Goal: Task Accomplishment & Management: Use online tool/utility

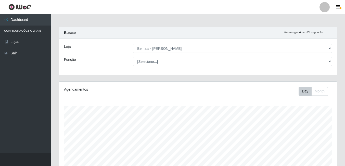
select select "230"
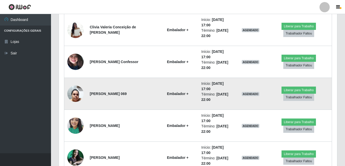
scroll to position [497, 0]
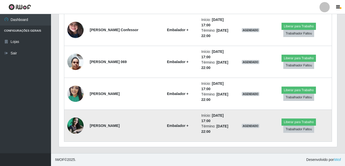
click at [172, 128] on td "Embalador +" at bounding box center [177, 126] width 41 height 32
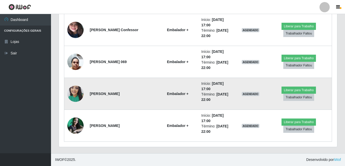
click at [170, 101] on td "Embalador +" at bounding box center [177, 94] width 41 height 32
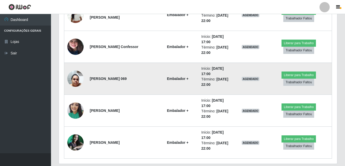
scroll to position [471, 0]
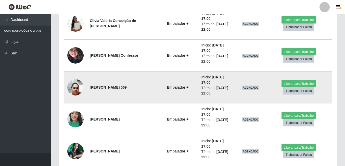
click at [169, 91] on td "Embalador +" at bounding box center [177, 87] width 41 height 32
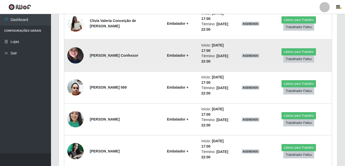
click at [167, 56] on strong "Embalador +" at bounding box center [177, 55] width 21 height 4
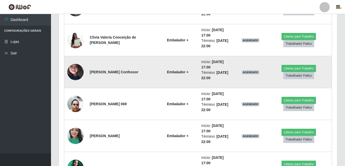
scroll to position [446, 0]
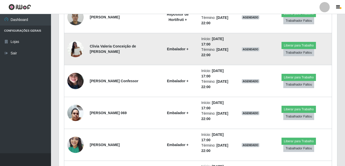
click at [166, 55] on td "Embalador +" at bounding box center [177, 49] width 41 height 32
click at [172, 55] on td "Embalador +" at bounding box center [177, 49] width 41 height 32
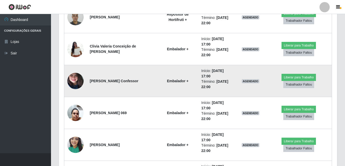
click at [172, 80] on strong "Embalador +" at bounding box center [177, 81] width 21 height 4
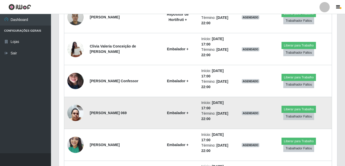
click at [176, 111] on strong "Embalador +" at bounding box center [177, 113] width 21 height 4
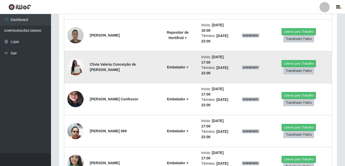
scroll to position [420, 0]
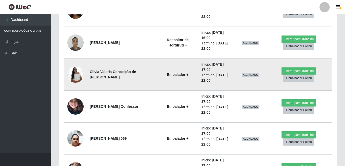
click at [71, 75] on img at bounding box center [75, 75] width 16 height 22
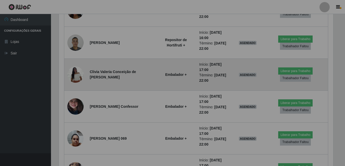
scroll to position [106, 278]
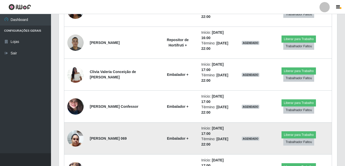
click at [83, 140] on img at bounding box center [75, 138] width 16 height 22
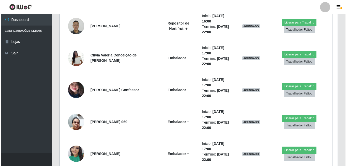
scroll to position [446, 0]
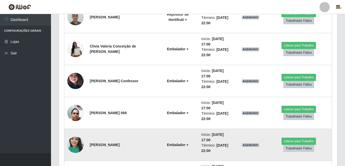
click at [81, 141] on img at bounding box center [75, 145] width 16 height 22
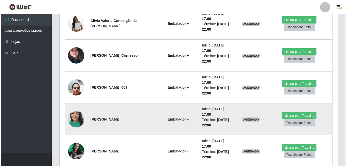
scroll to position [497, 0]
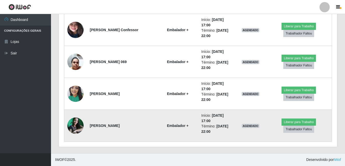
click at [76, 124] on img at bounding box center [75, 125] width 16 height 16
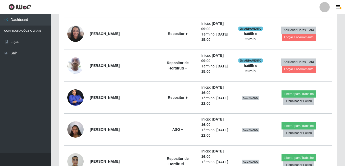
scroll to position [293, 0]
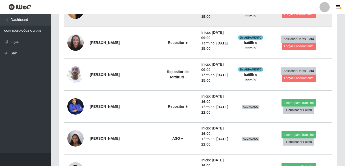
drag, startPoint x: 100, startPoint y: 153, endPoint x: 134, endPoint y: 25, distance: 132.6
click at [135, 24] on td "[PERSON_NAME]" at bounding box center [122, 11] width 70 height 32
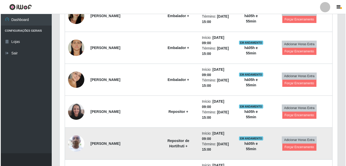
scroll to position [191, 0]
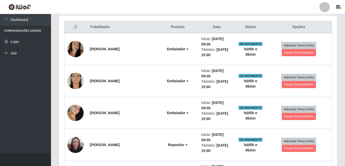
click at [345, 124] on div "Carregando... Buscar Recarregando em 1 segundos... Loja [Selecione...] Bemais -…" at bounding box center [198, 147] width 294 height 623
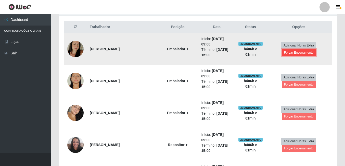
click at [294, 53] on button "Forçar Encerramento" at bounding box center [299, 52] width 34 height 7
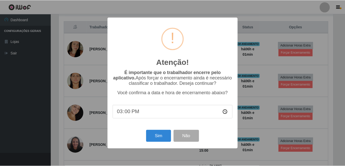
scroll to position [106, 276]
click at [159, 135] on button "Sim" at bounding box center [159, 136] width 25 height 12
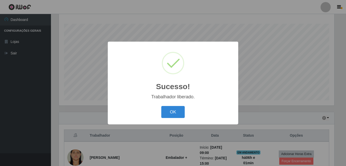
click at [162, 106] on button "OK" at bounding box center [174, 112] width 24 height 12
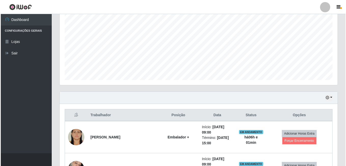
scroll to position [133, 0]
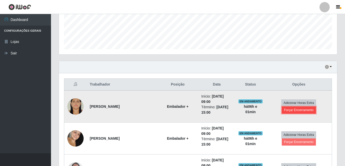
click at [284, 110] on button "Forçar Encerramento" at bounding box center [299, 109] width 34 height 7
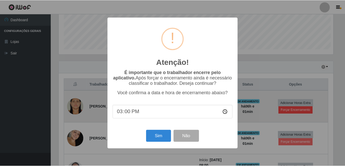
scroll to position [106, 276]
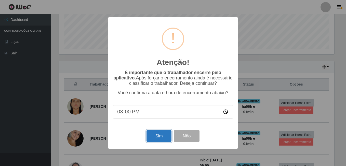
click at [153, 138] on button "Sim" at bounding box center [159, 136] width 25 height 12
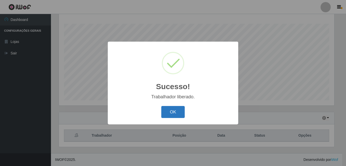
click at [172, 112] on button "OK" at bounding box center [174, 112] width 24 height 12
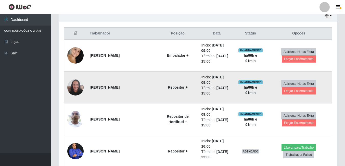
scroll to position [210, 0]
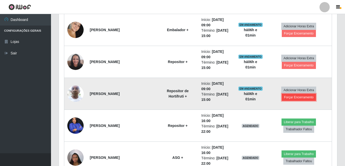
click at [287, 98] on button "Forçar Encerramento" at bounding box center [299, 97] width 34 height 7
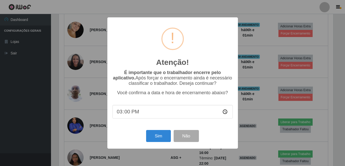
scroll to position [106, 276]
click at [162, 134] on button "Sim" at bounding box center [159, 136] width 25 height 12
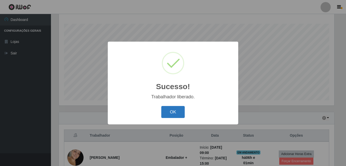
click at [180, 117] on button "OK" at bounding box center [174, 112] width 24 height 12
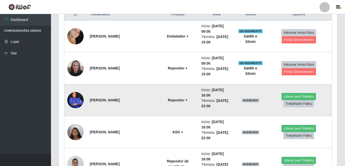
scroll to position [235, 0]
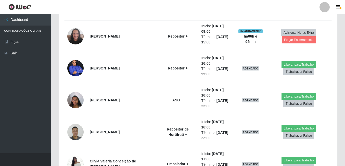
click at [333, 36] on div "Trabalhador Posição Data Status Opções [PERSON_NAME] + Início: [DATE] 09:00 Tér…" at bounding box center [198, 141] width 278 height 341
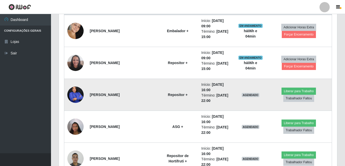
scroll to position [159, 0]
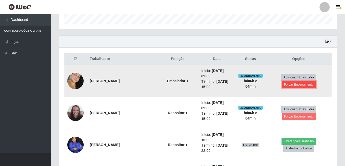
click at [286, 84] on button "Forçar Encerramento" at bounding box center [299, 84] width 34 height 7
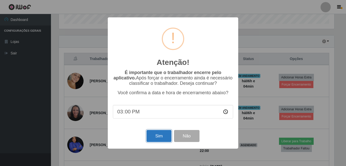
click at [156, 137] on button "Sim" at bounding box center [159, 136] width 25 height 12
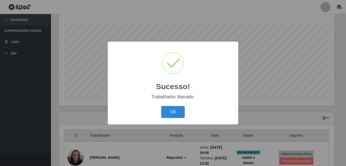
click at [162, 106] on button "OK" at bounding box center [174, 112] width 24 height 12
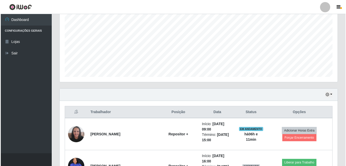
scroll to position [133, 0]
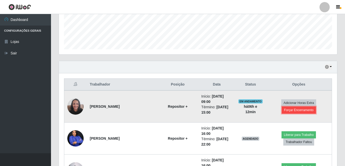
click at [299, 113] on button "Forçar Encerramento" at bounding box center [299, 109] width 34 height 7
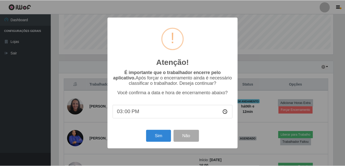
scroll to position [106, 276]
click at [128, 111] on input "15:00" at bounding box center [173, 112] width 120 height 14
click at [131, 114] on input "15:02" at bounding box center [173, 112] width 120 height 14
click at [131, 113] on input "15:02" at bounding box center [173, 112] width 120 height 14
click at [128, 114] on input "15:02" at bounding box center [173, 112] width 120 height 14
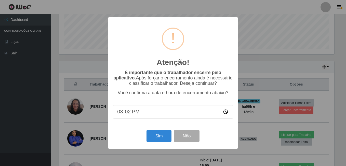
click at [128, 114] on input "15:02" at bounding box center [173, 112] width 120 height 14
click at [145, 117] on input "15:02" at bounding box center [173, 112] width 120 height 14
drag, startPoint x: 148, startPoint y: 114, endPoint x: 145, endPoint y: 115, distance: 3.5
click at [148, 114] on input "15:02" at bounding box center [173, 112] width 120 height 14
click at [123, 113] on input "15:02" at bounding box center [173, 112] width 120 height 14
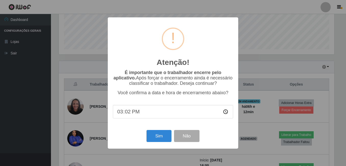
drag, startPoint x: 131, startPoint y: 113, endPoint x: 127, endPoint y: 115, distance: 4.1
click at [131, 113] on input "15:02" at bounding box center [173, 112] width 120 height 14
click at [127, 115] on input "15:02" at bounding box center [173, 112] width 120 height 14
click at [128, 115] on input "15:02" at bounding box center [173, 112] width 120 height 14
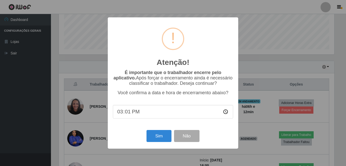
type input "15:12"
click at [159, 140] on button "Sim" at bounding box center [159, 136] width 25 height 12
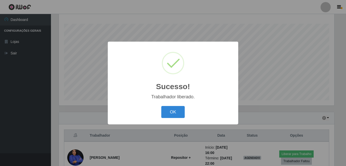
click at [162, 106] on button "OK" at bounding box center [174, 112] width 24 height 12
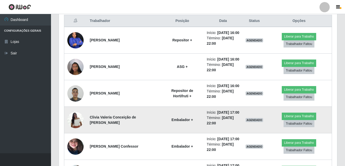
scroll to position [184, 0]
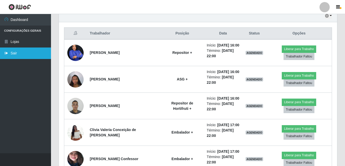
click at [11, 54] on link "Sair" at bounding box center [25, 52] width 51 height 11
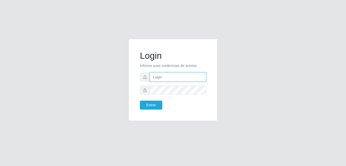
type input "bianor@bemais"
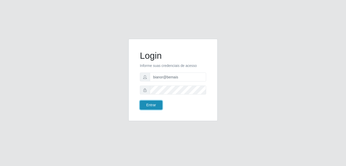
click at [148, 103] on button "Entrar" at bounding box center [151, 105] width 22 height 9
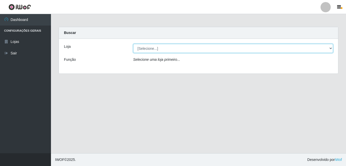
click at [331, 48] on select "[Selecione...] [PERSON_NAME]" at bounding box center [233, 48] width 200 height 9
select select "230"
click at [133, 44] on select "[Selecione...] [PERSON_NAME]" at bounding box center [233, 48] width 200 height 9
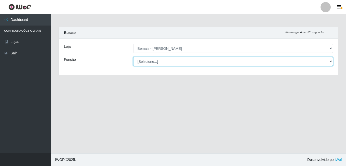
click at [330, 61] on select "[Selecione...] ASG ASG + ASG ++ Auxiliar de Depósito Auxiliar de Depósito + Aux…" at bounding box center [233, 61] width 200 height 9
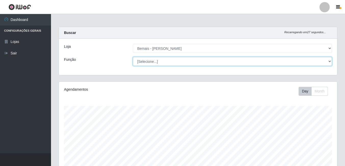
scroll to position [106, 278]
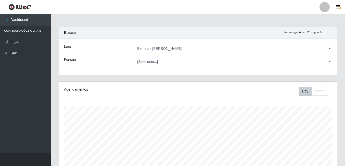
click at [103, 56] on div "Loja [Selecione...] Bemais - Ruy Carneiro Função [Selecione...] ASG ASG + ASG +…" at bounding box center [198, 57] width 278 height 36
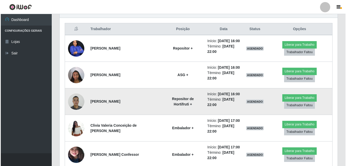
scroll to position [204, 0]
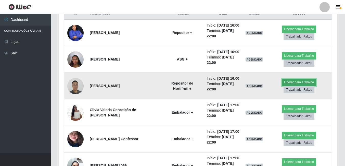
click at [290, 82] on button "Liberar para Trabalho" at bounding box center [299, 82] width 34 height 7
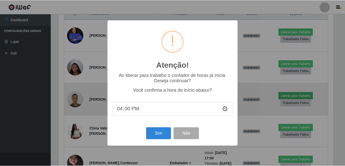
scroll to position [106, 276]
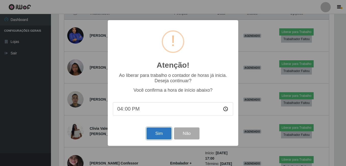
click at [158, 134] on button "Sim" at bounding box center [159, 133] width 25 height 12
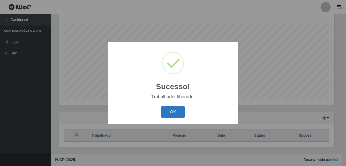
click at [181, 112] on button "OK" at bounding box center [174, 112] width 24 height 12
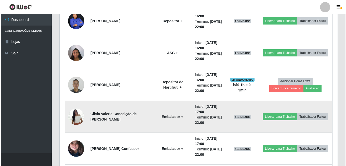
scroll to position [210, 0]
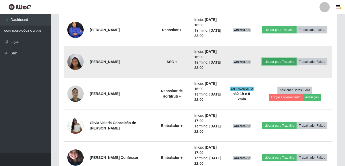
click at [268, 61] on button "Liberar para Trabalho" at bounding box center [279, 61] width 34 height 7
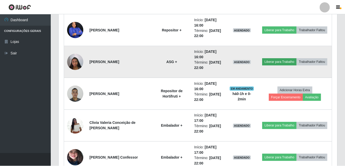
scroll to position [106, 276]
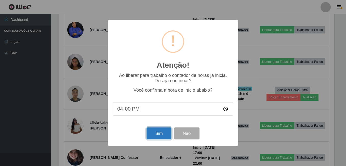
click at [164, 135] on button "Sim" at bounding box center [159, 133] width 25 height 12
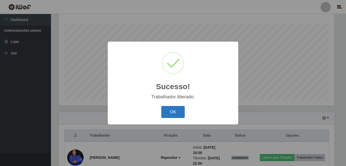
click at [169, 111] on button "OK" at bounding box center [174, 112] width 24 height 12
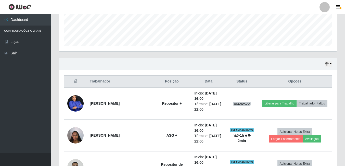
scroll to position [133, 0]
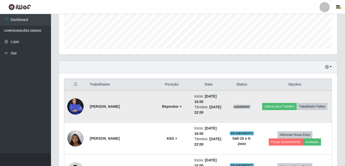
click at [76, 104] on img at bounding box center [75, 106] width 16 height 20
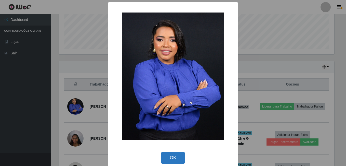
click at [172, 156] on button "OK" at bounding box center [174, 158] width 24 height 12
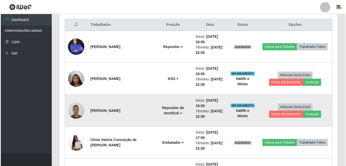
scroll to position [184, 0]
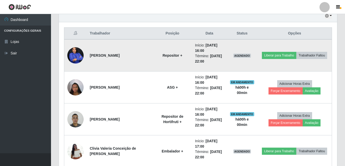
click at [77, 54] on img at bounding box center [75, 55] width 16 height 20
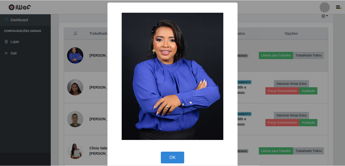
scroll to position [106, 276]
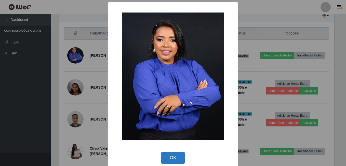
click at [168, 152] on button "OK" at bounding box center [174, 158] width 24 height 12
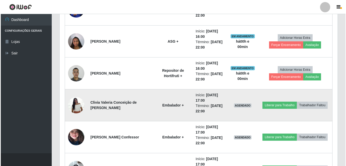
scroll to position [184, 0]
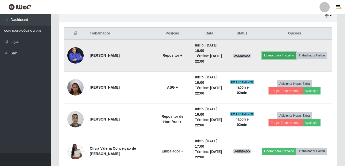
click at [272, 56] on button "Liberar para Trabalho" at bounding box center [279, 55] width 34 height 7
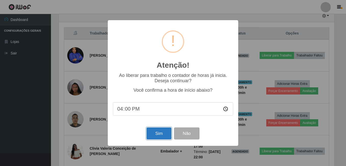
click at [154, 132] on button "Sim" at bounding box center [159, 133] width 25 height 12
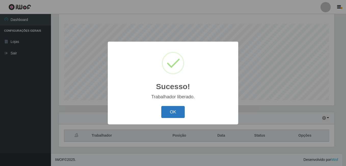
click at [174, 109] on button "OK" at bounding box center [174, 112] width 24 height 12
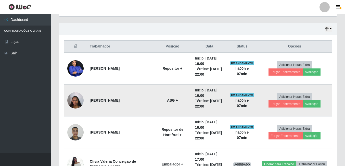
scroll to position [159, 0]
